Goal: Transaction & Acquisition: Purchase product/service

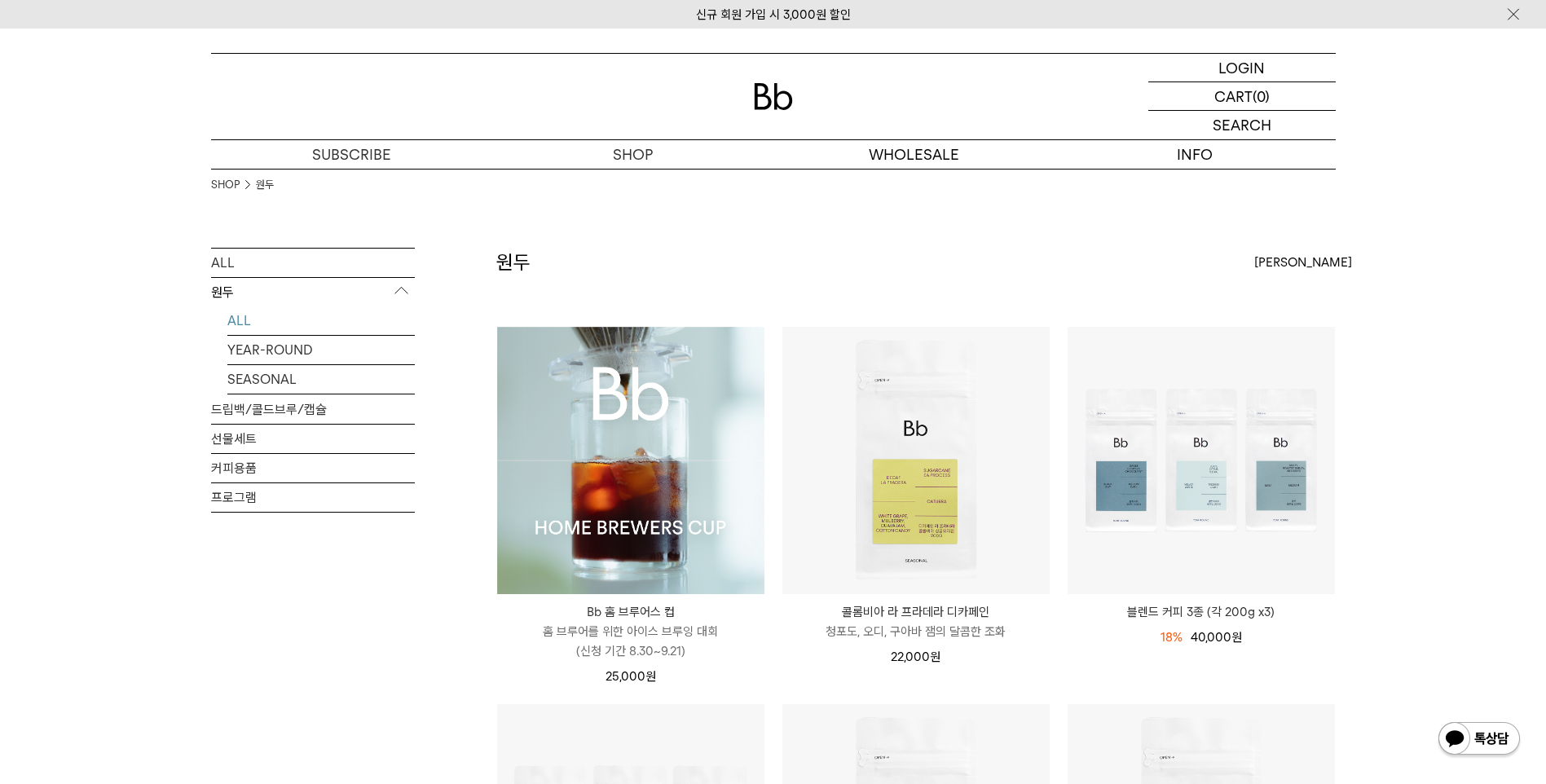
click at [239, 322] on link "ALL" at bounding box center [320, 321] width 187 height 29
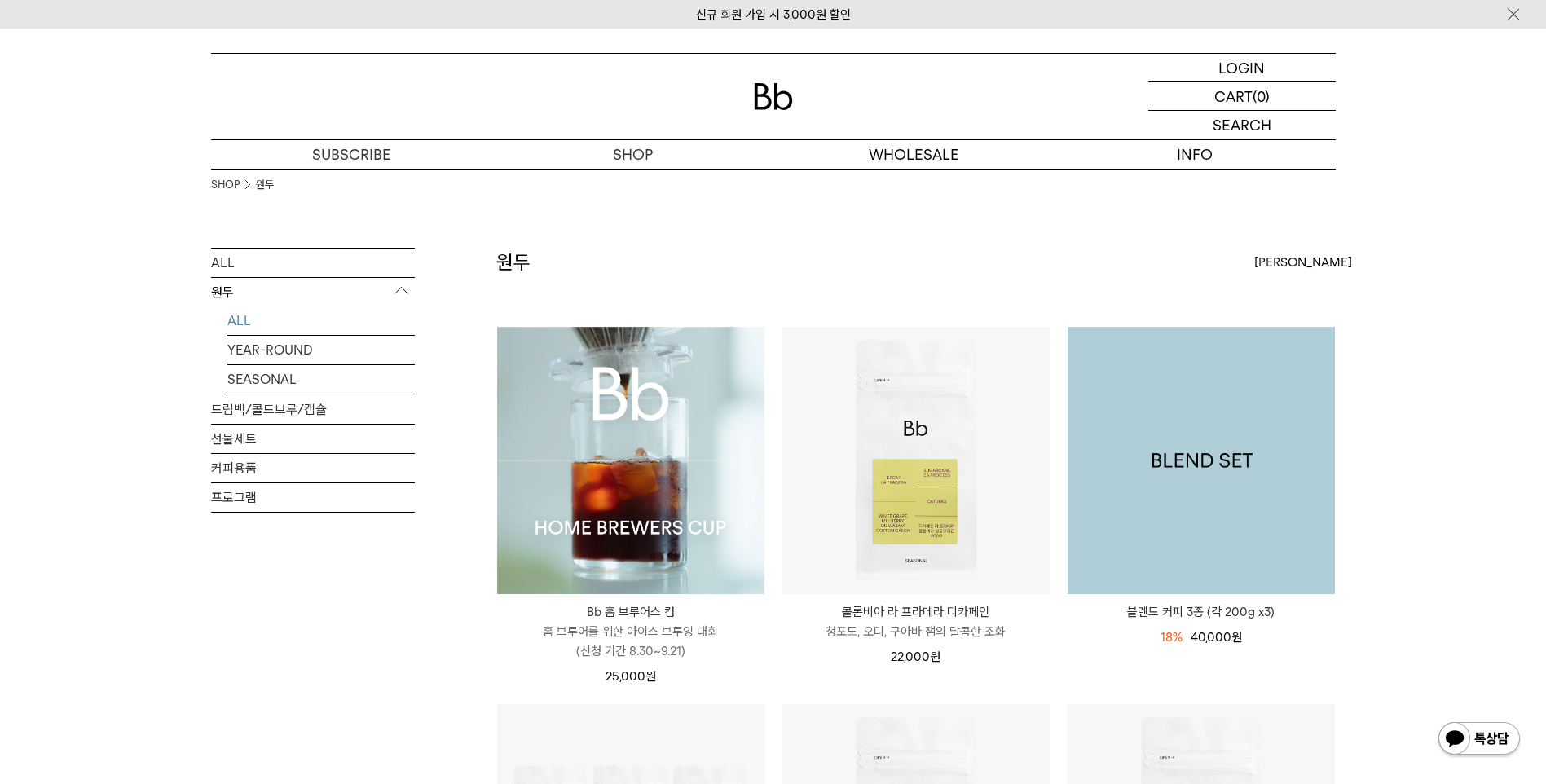
click at [1128, 554] on img at bounding box center [1201, 460] width 267 height 267
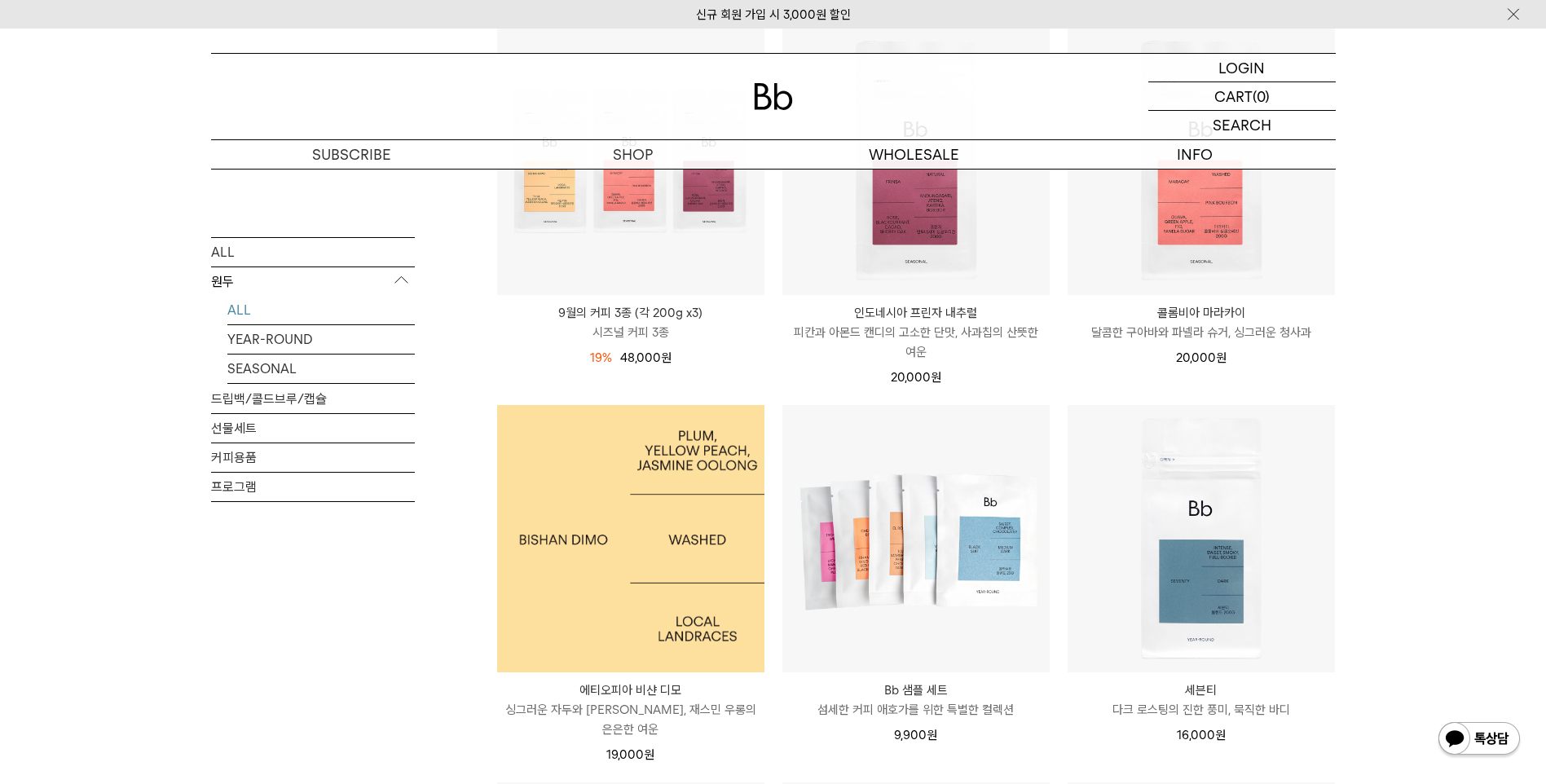
scroll to position [570, 0]
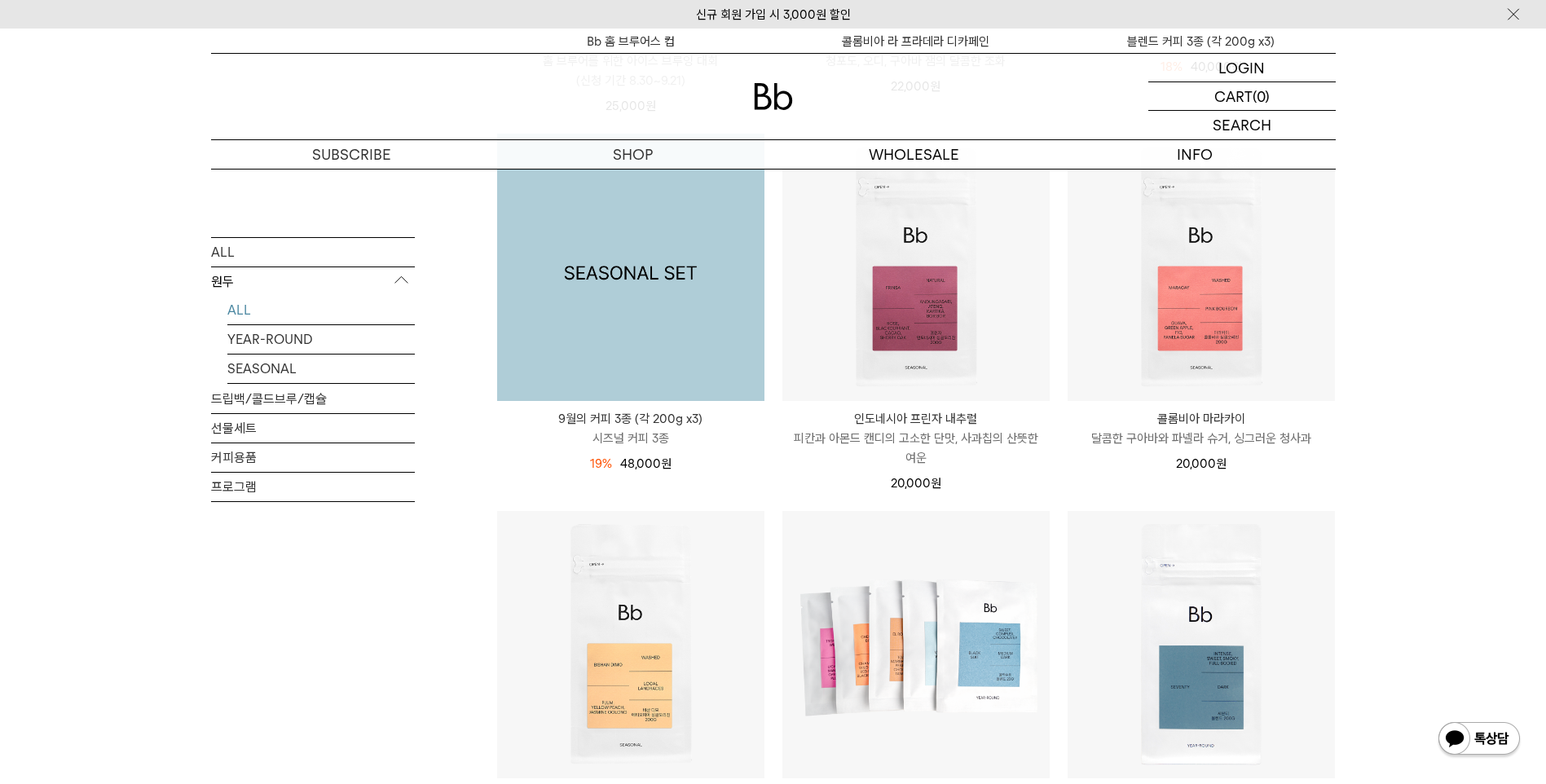
click at [631, 381] on img at bounding box center [631, 267] width 267 height 267
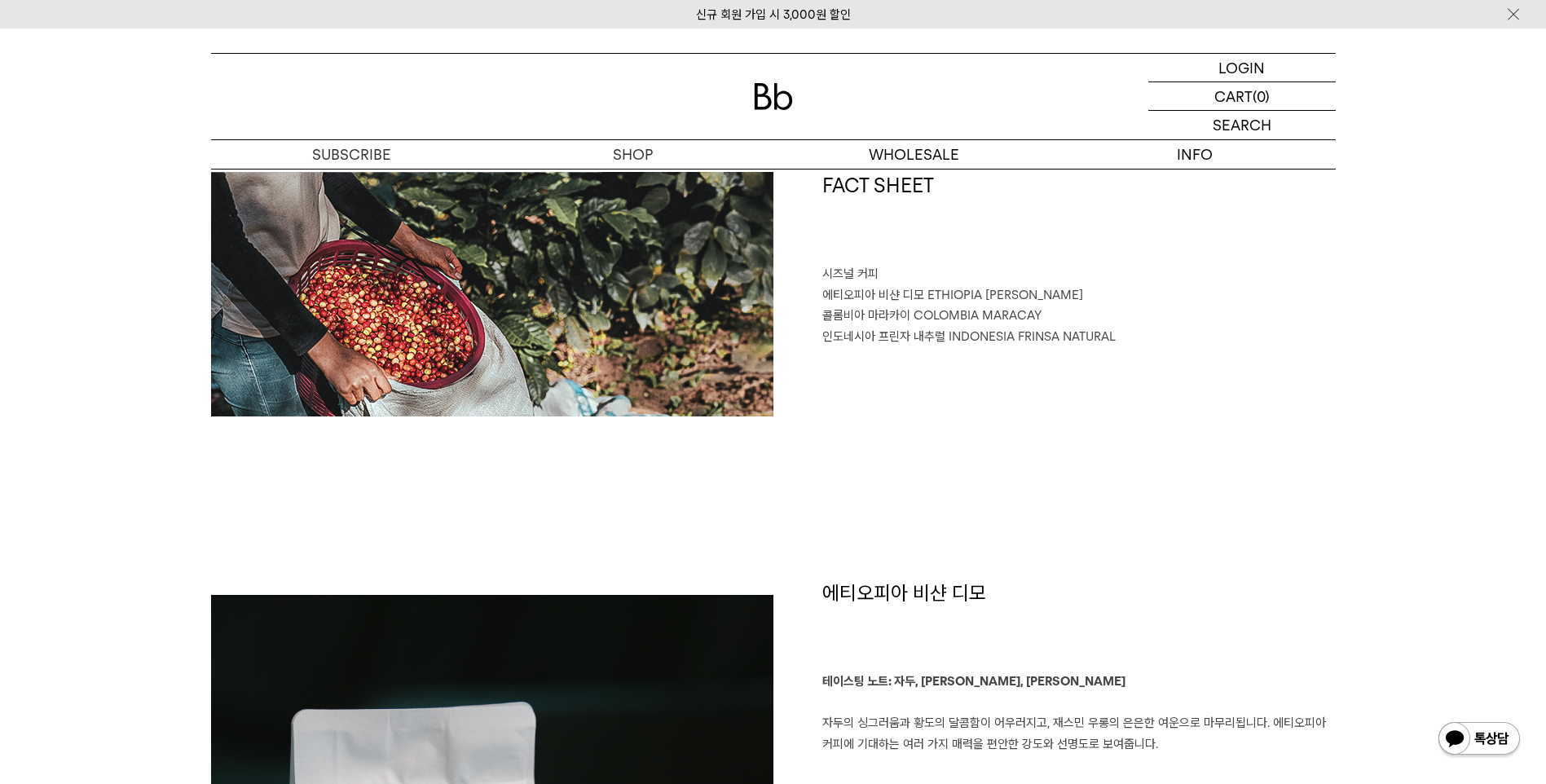
scroll to position [489, 0]
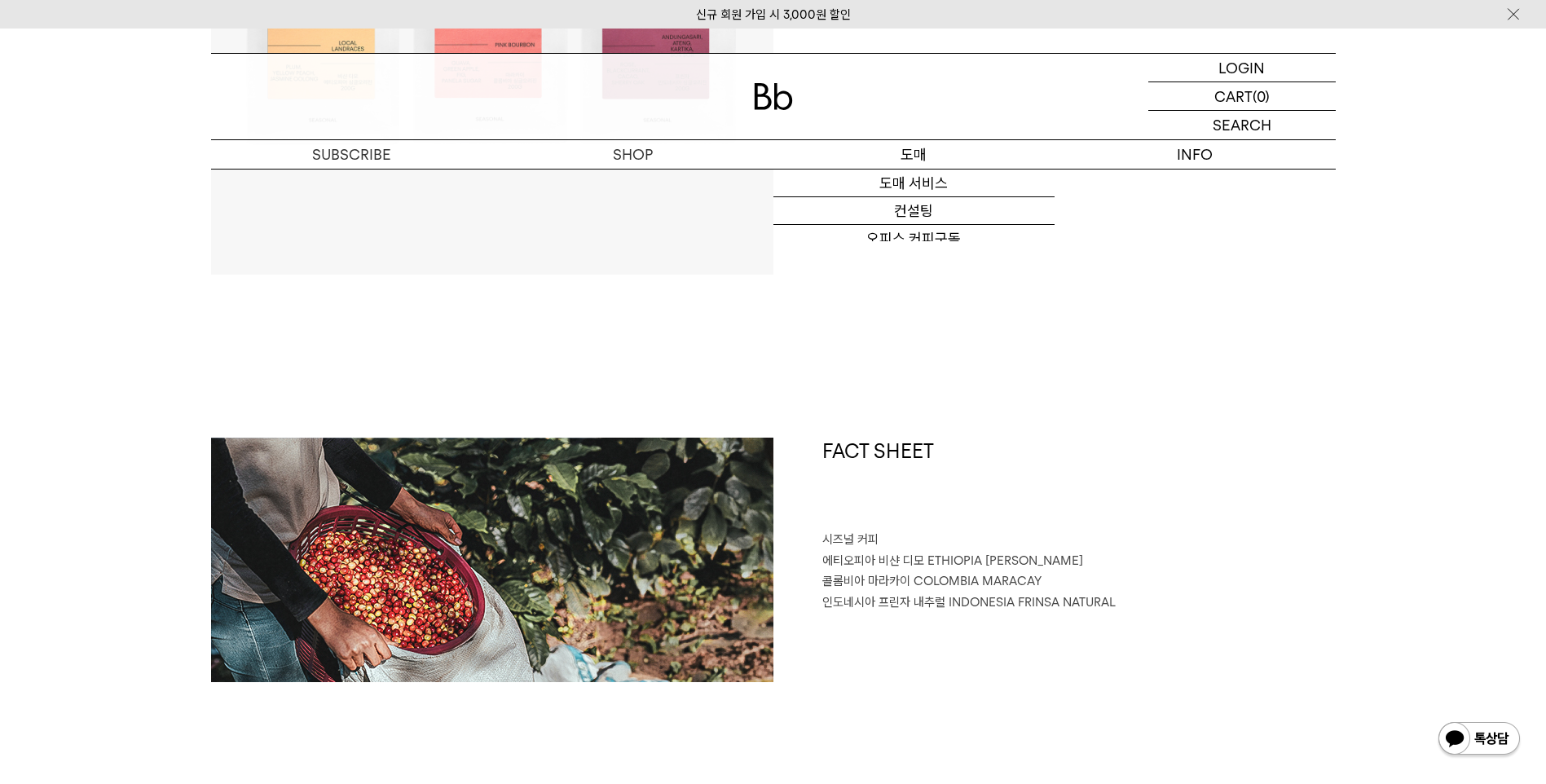
click at [905, 153] on p "도매" at bounding box center [915, 154] width 281 height 29
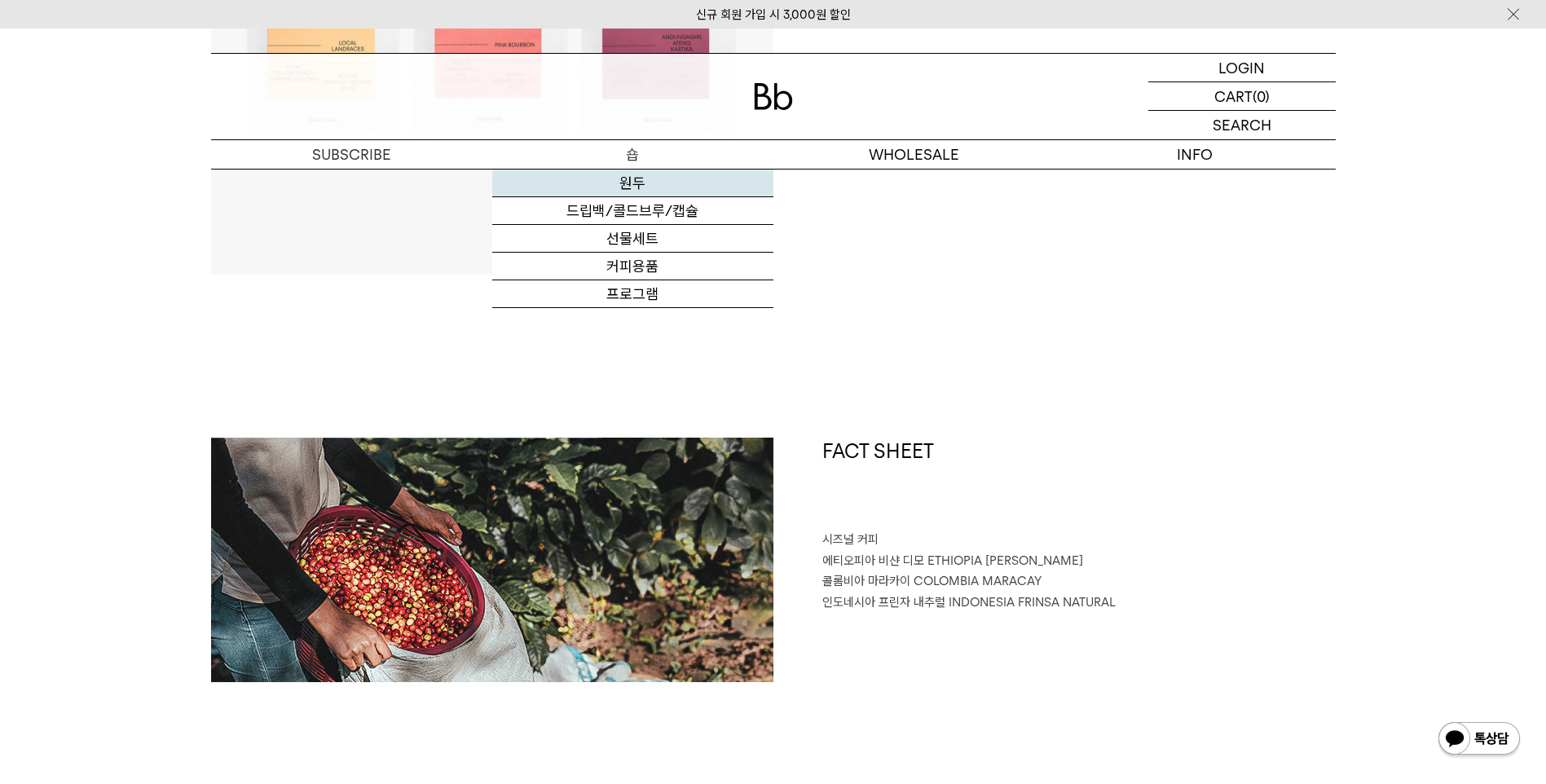
click at [640, 182] on link "원두" at bounding box center [633, 183] width 281 height 28
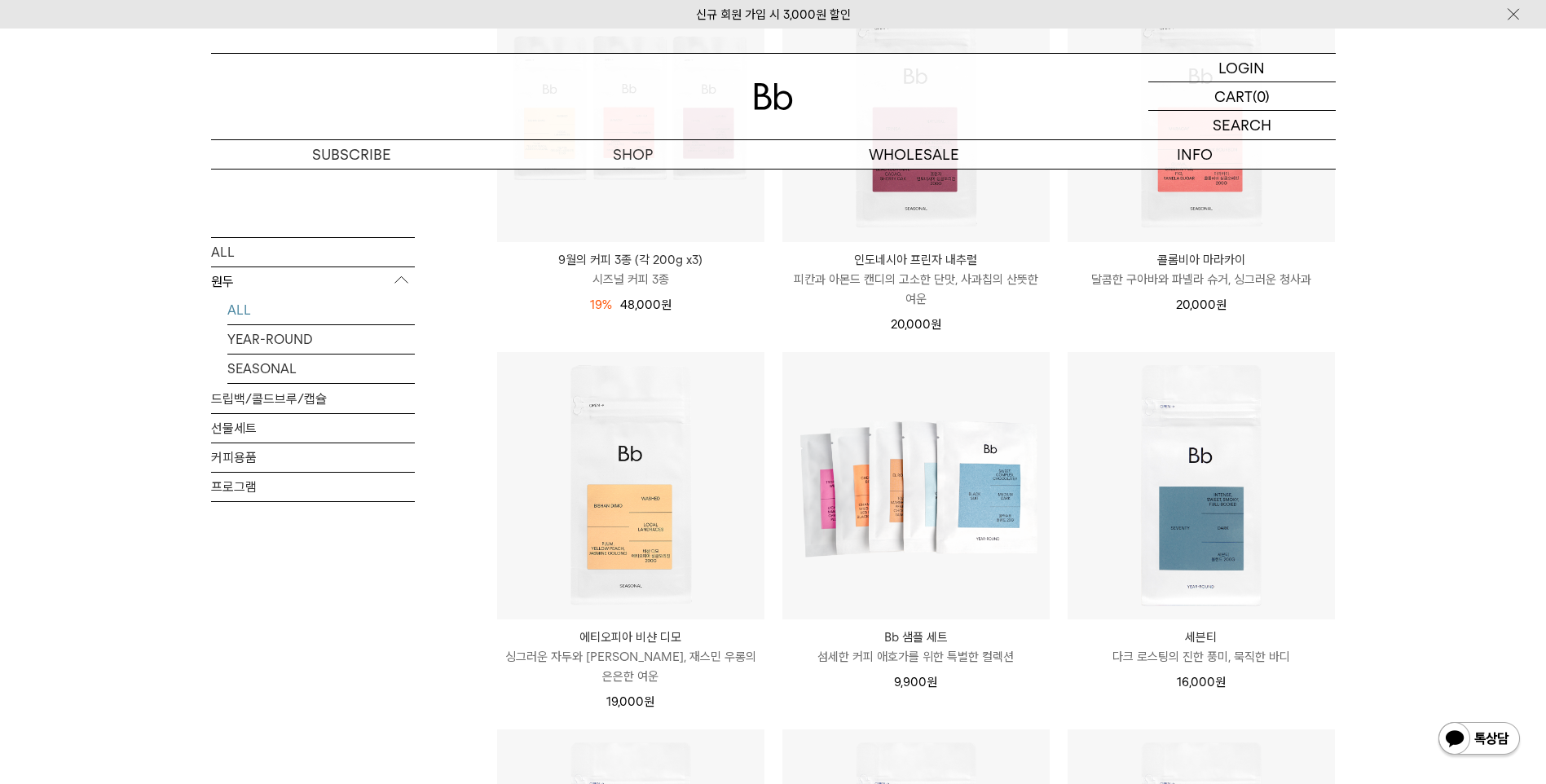
scroll to position [570, 0]
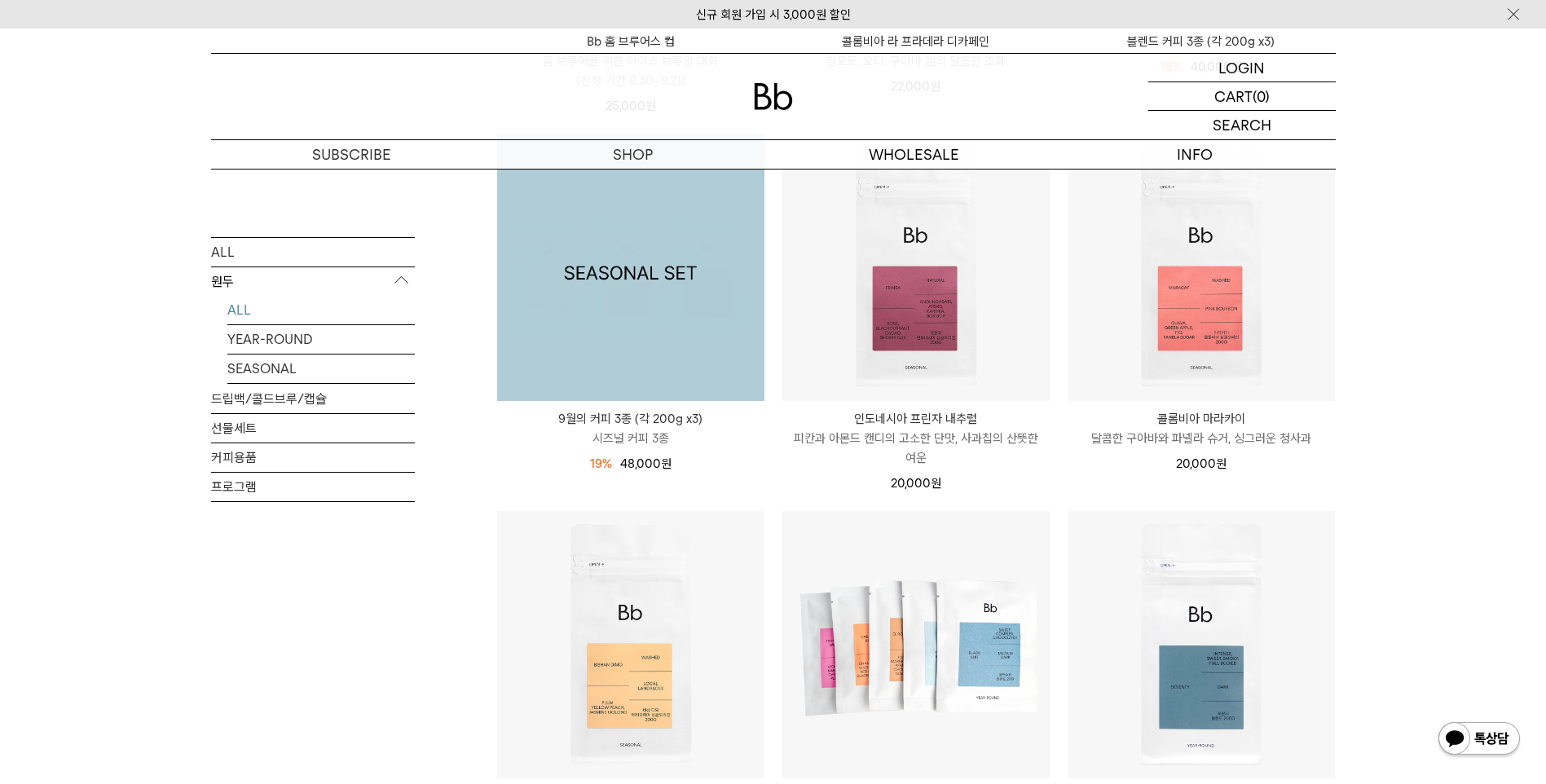
click at [720, 368] on img at bounding box center [631, 267] width 267 height 267
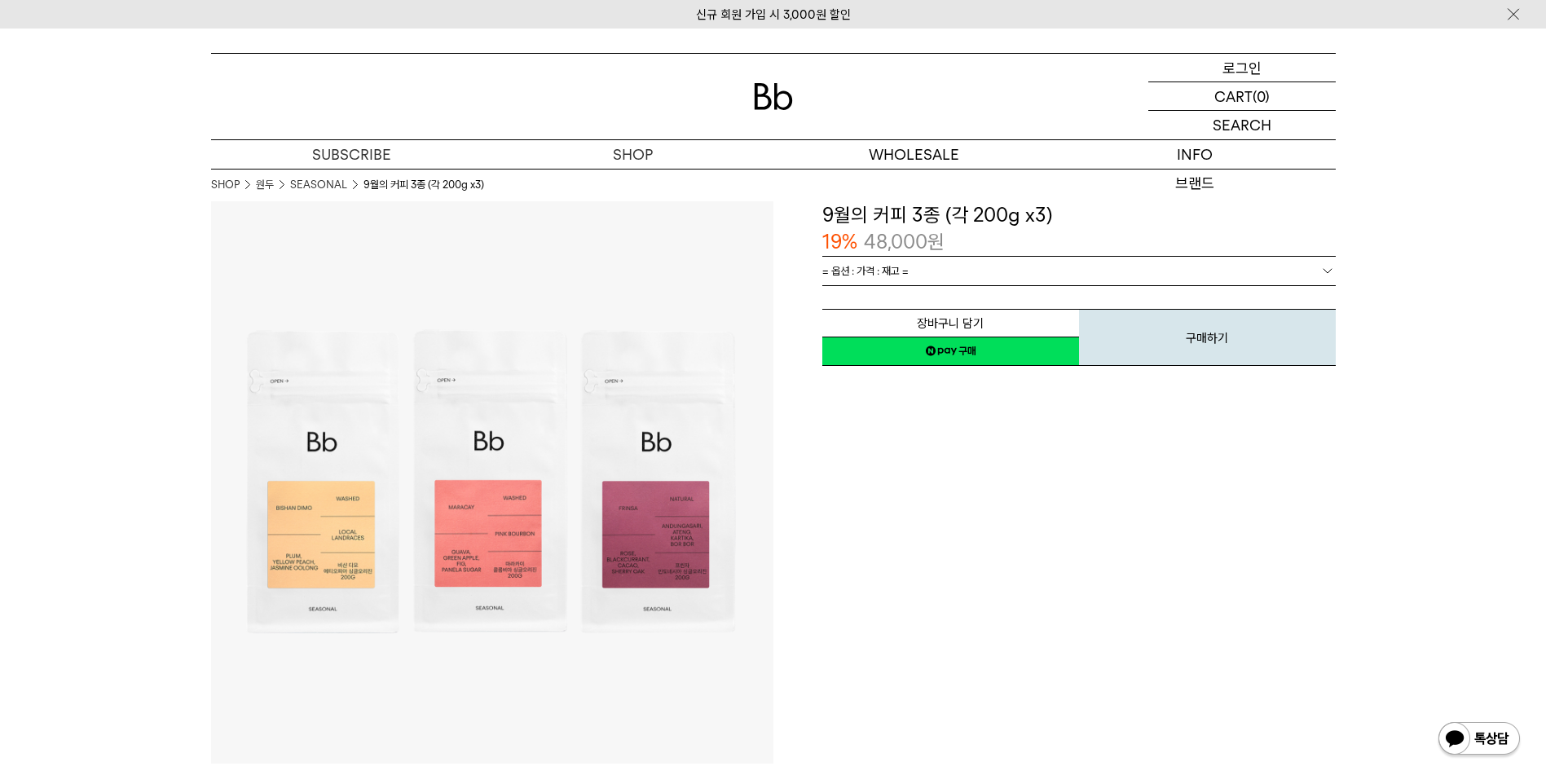
click at [1229, 75] on p "로그인" at bounding box center [1243, 67] width 39 height 28
